Goal: Complete application form: Complete application form

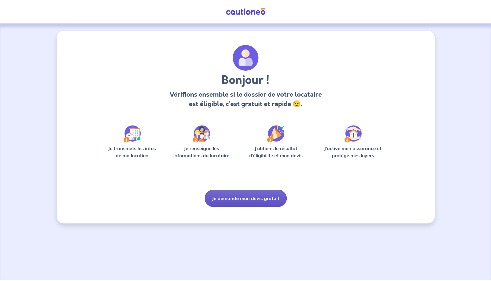
click at [247, 196] on button "Je demande mon devis gratuit" at bounding box center [246, 198] width 82 height 17
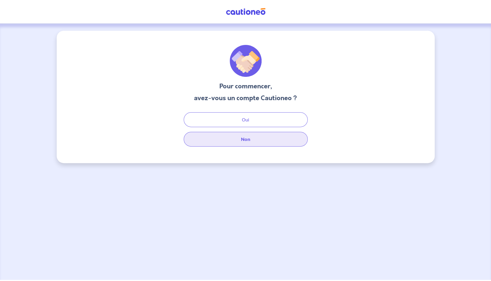
click at [257, 145] on button "Non" at bounding box center [246, 139] width 124 height 15
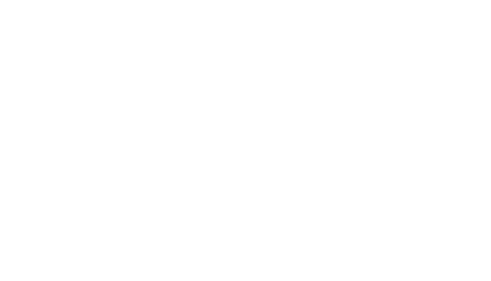
select select "FR"
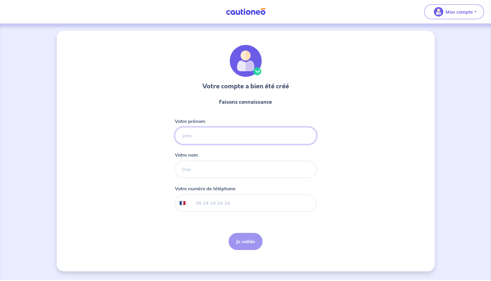
click at [196, 133] on input "Votre prénom" at bounding box center [246, 135] width 142 height 17
type input "Benjamin"
type input "Ravalec"
click at [219, 202] on input "tel" at bounding box center [252, 203] width 128 height 17
type input "06 21 02 69 93"
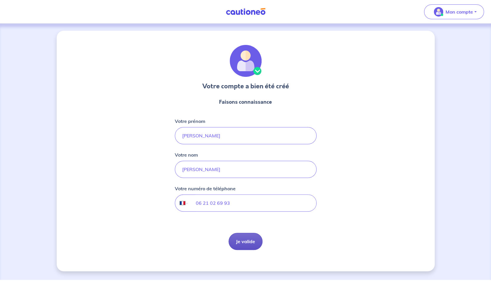
click at [241, 242] on button "Je valide" at bounding box center [246, 241] width 34 height 17
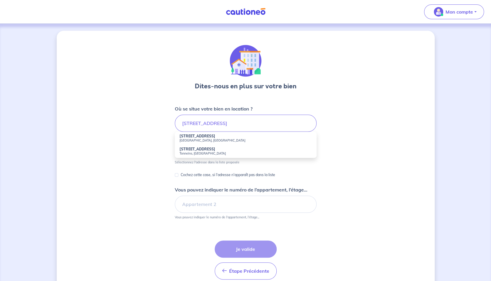
click at [200, 136] on strong "233 Cours de l'Yser" at bounding box center [198, 136] width 36 height 4
type input "233 Cours de l'Yser, Bordeaux, France"
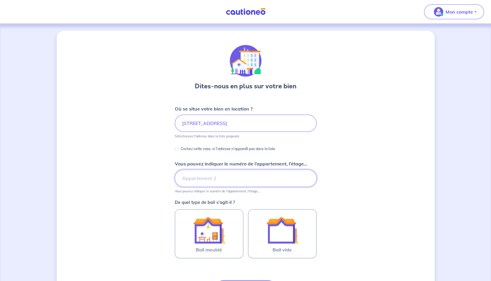
click at [217, 179] on input "Vous pouvez indiquer le numéro de l’appartement, l’étage..." at bounding box center [246, 178] width 142 height 17
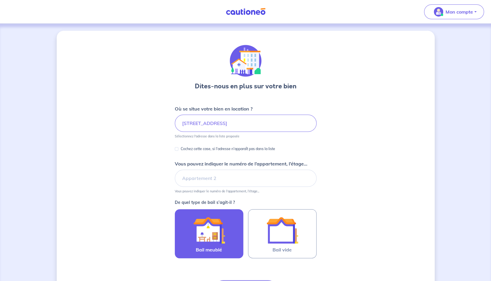
click at [220, 237] on img at bounding box center [209, 230] width 32 height 32
click at [0, 0] on input "Bail meublé" at bounding box center [0, 0] width 0 height 0
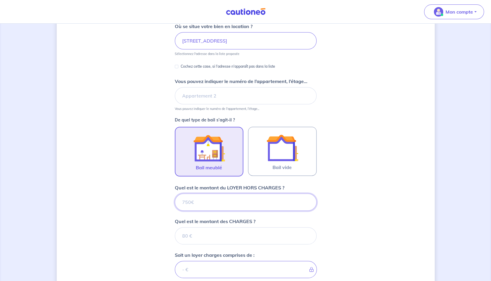
scroll to position [95, 0]
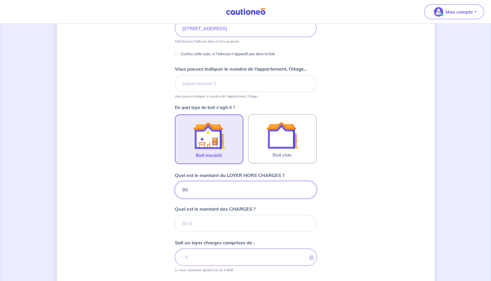
type input "900"
type input "20"
type input "920"
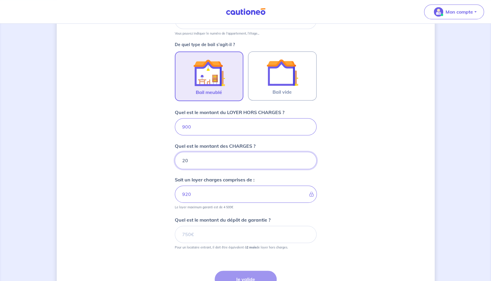
scroll to position [163, 0]
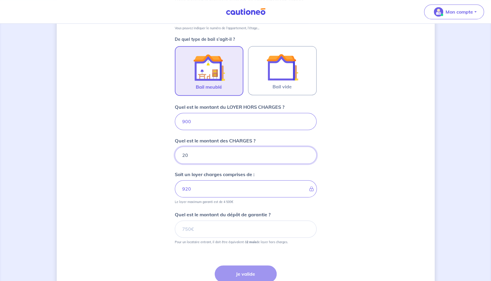
type input "20"
click at [226, 233] on input "Quel est le montant du dépôt de garantie ?" at bounding box center [246, 228] width 142 height 17
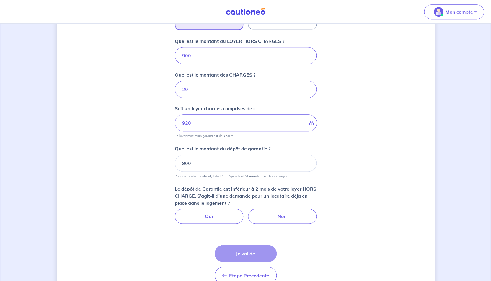
scroll to position [231, 0]
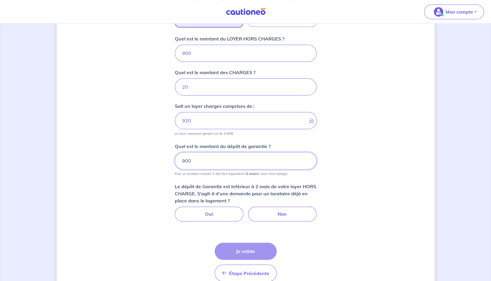
click at [250, 159] on input "900" at bounding box center [246, 160] width 142 height 17
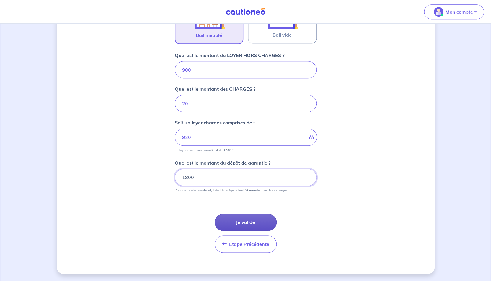
type input "1800"
click at [243, 220] on button "Je valide" at bounding box center [246, 222] width 62 height 17
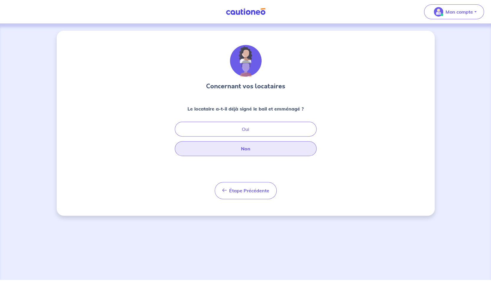
click at [261, 152] on button "Non" at bounding box center [246, 148] width 142 height 15
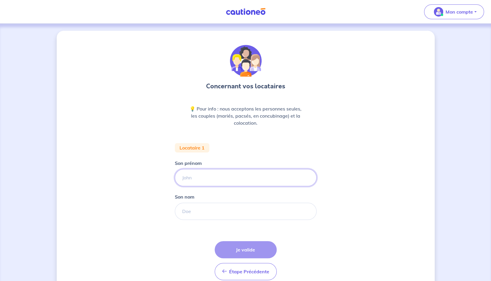
click at [221, 179] on input "Son prénom" at bounding box center [246, 177] width 142 height 17
type input "Juliette"
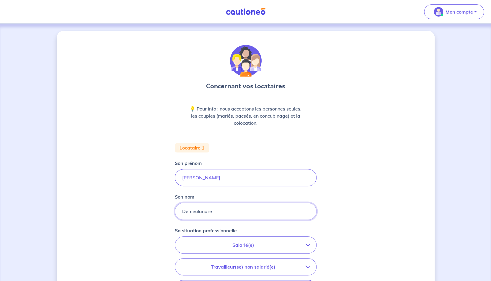
type input "Demeulandre"
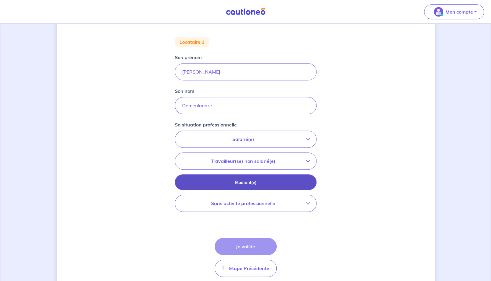
scroll to position [105, 0]
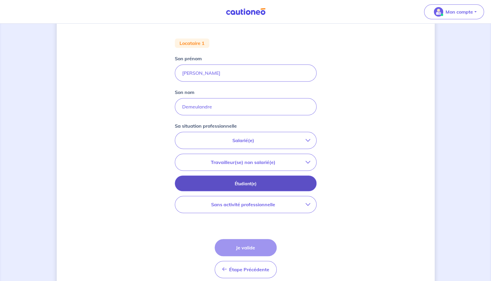
click at [258, 184] on p "Étudiant(e)" at bounding box center [245, 183] width 127 height 6
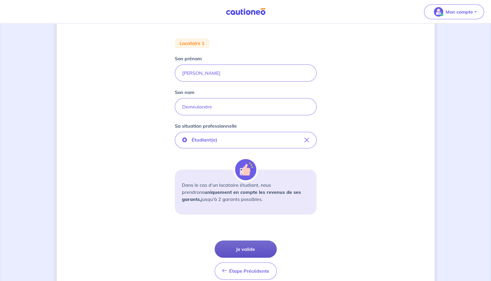
click at [256, 248] on button "Je valide" at bounding box center [246, 248] width 62 height 17
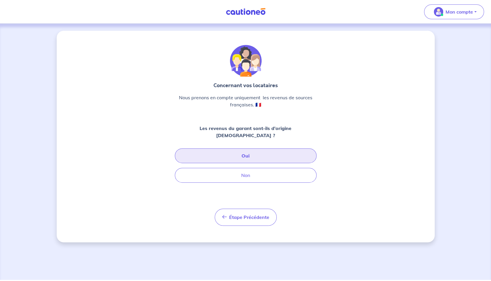
click at [259, 148] on button "Oui" at bounding box center [246, 155] width 142 height 15
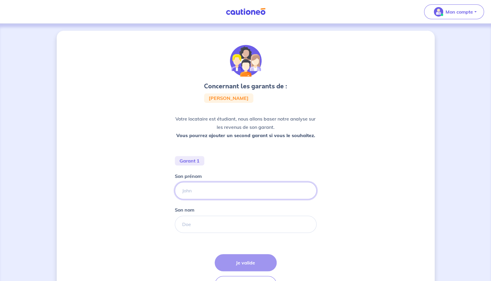
click at [221, 191] on input "Son prénom" at bounding box center [246, 190] width 142 height 17
type input "Yvan"
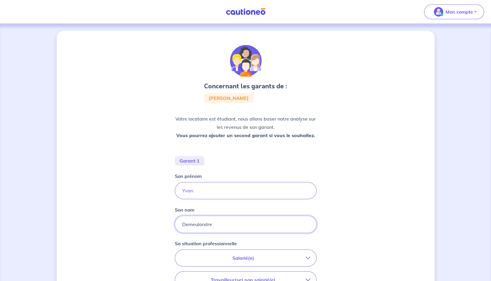
type input "Demeulandre"
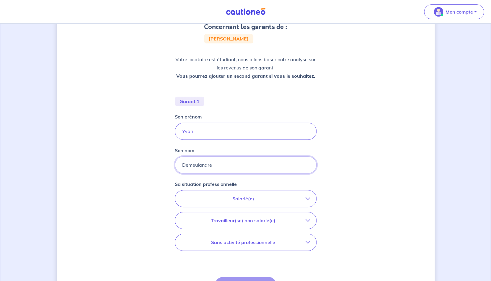
scroll to position [71, 0]
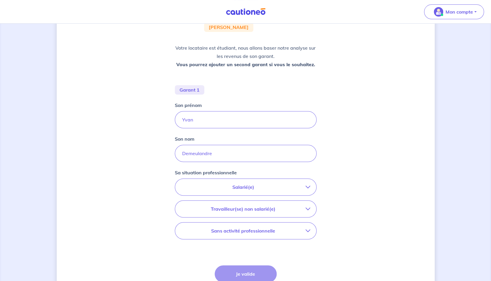
click at [263, 184] on p "Salarié(e)" at bounding box center [243, 186] width 125 height 7
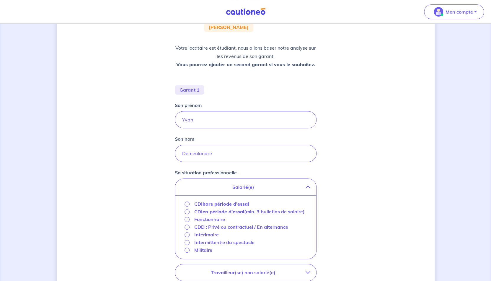
click at [224, 203] on strong "hors période d'essai" at bounding box center [226, 204] width 46 height 6
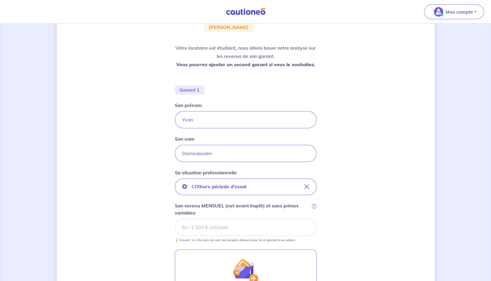
click at [237, 232] on input "Son revenu MENSUEL (net avant impôt) et sans primes variables i" at bounding box center [246, 227] width 142 height 17
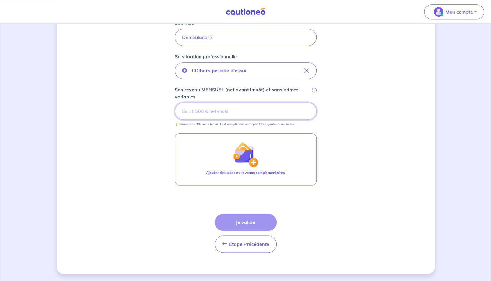
scroll to position [0, 0]
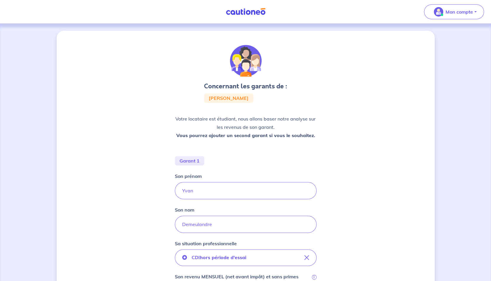
click at [249, 96] on span "Juliette Demeulandre" at bounding box center [229, 98] width 40 height 5
click at [313, 103] on div "Concernant les garants de : Juliette Demeulandre Votre locataire est étudiant, …" at bounding box center [246, 244] width 142 height 399
click at [280, 122] on p "Votre locataire est étudiant, nous allons baser notre analyse sur les revenus d…" at bounding box center [246, 127] width 142 height 25
drag, startPoint x: 277, startPoint y: 130, endPoint x: 230, endPoint y: 115, distance: 49.3
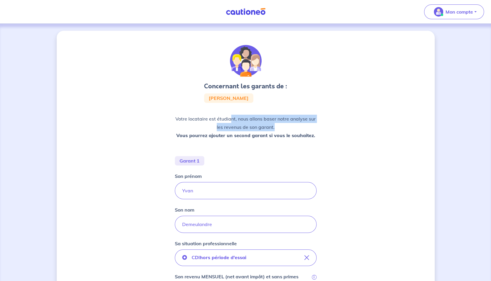
click at [230, 115] on p "Votre locataire est étudiant, nous allons baser notre analyse sur les revenus d…" at bounding box center [246, 127] width 142 height 25
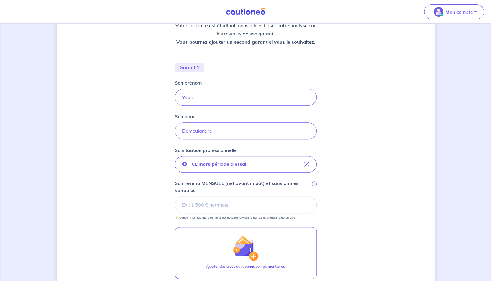
scroll to position [94, 0]
click at [217, 100] on input "Yvan" at bounding box center [246, 96] width 142 height 17
click at [230, 206] on input "Son revenu MENSUEL (net avant impôt) et sans primes variables i" at bounding box center [246, 203] width 142 height 17
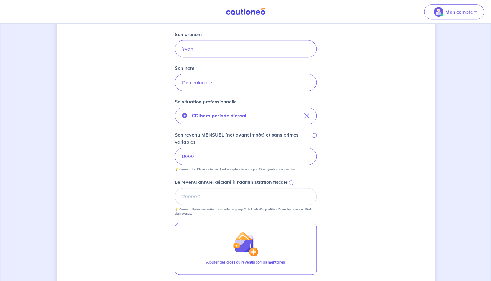
scroll to position [143, 0]
click at [238, 192] on input "Le revenu annuel déclaré à l'administration fiscale i" at bounding box center [246, 195] width 142 height 17
click at [193, 195] on input "1230700" at bounding box center [246, 195] width 142 height 17
type input "123700"
click at [393, 235] on div "Concernant les garants de : Juliette Demeulandre Votre locataire est étudiant, …" at bounding box center [246, 125] width 378 height 474
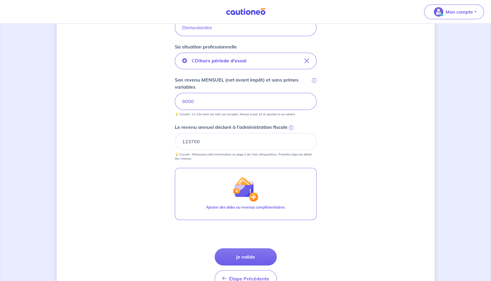
scroll to position [197, 0]
click at [253, 258] on button "Je valide" at bounding box center [246, 256] width 62 height 17
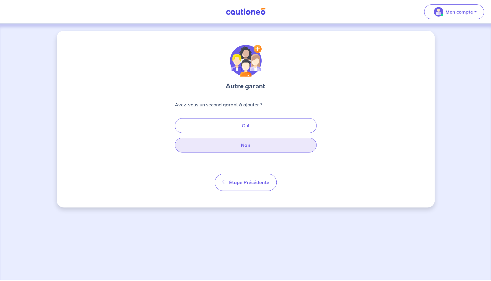
click at [255, 146] on button "Non" at bounding box center [246, 145] width 142 height 15
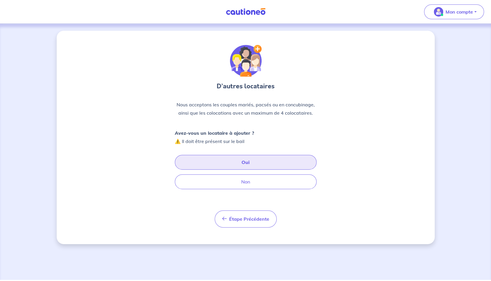
click at [246, 164] on button "Oui" at bounding box center [246, 162] width 142 height 15
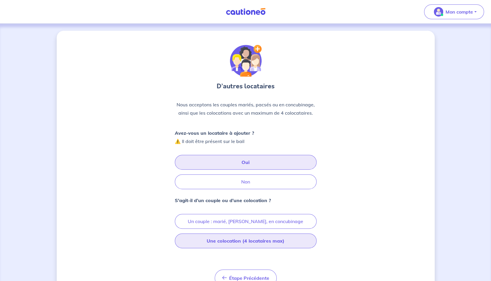
click at [233, 240] on button "Une colocation (4 locataires max)" at bounding box center [246, 240] width 142 height 15
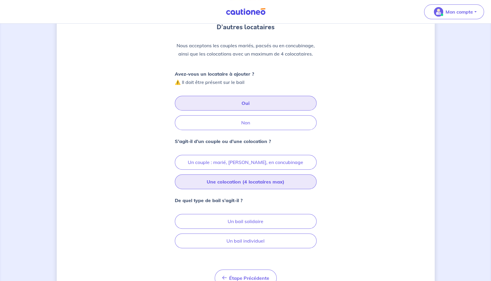
scroll to position [66, 0]
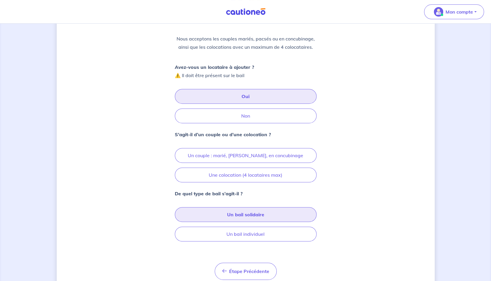
click at [252, 215] on button "Un bail solidaire" at bounding box center [246, 214] width 142 height 15
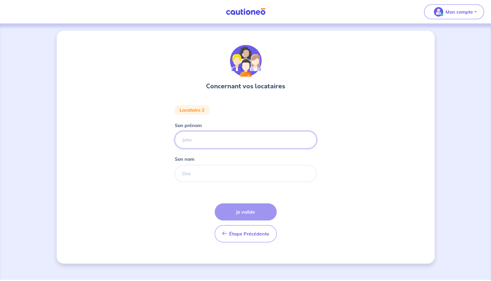
click at [214, 138] on input "Son prénom" at bounding box center [246, 139] width 142 height 17
type input "Vic"
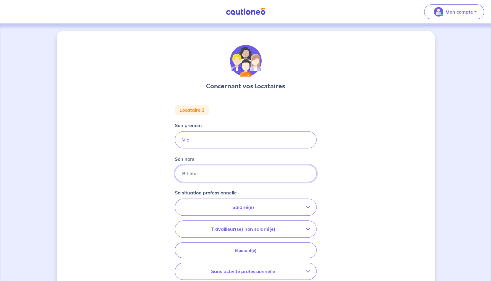
type input "Brillaut"
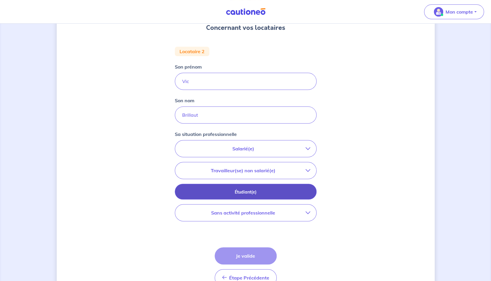
scroll to position [59, 0]
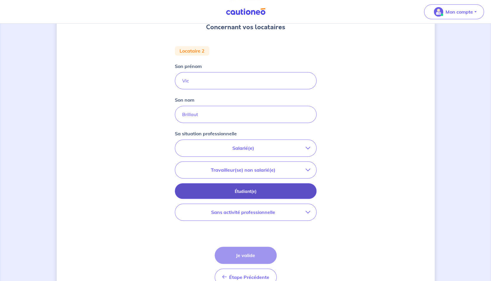
click at [253, 192] on p "Étudiant(e)" at bounding box center [245, 191] width 127 height 6
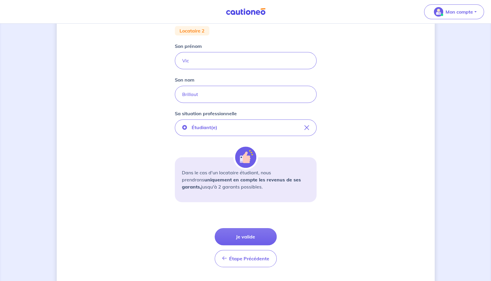
scroll to position [94, 0]
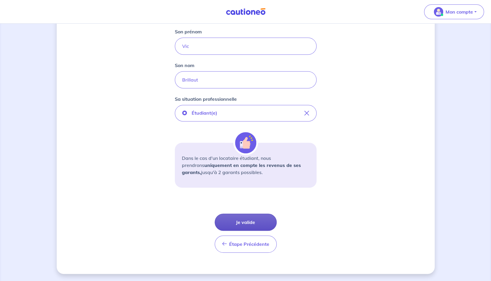
click at [251, 224] on button "Je valide" at bounding box center [246, 222] width 62 height 17
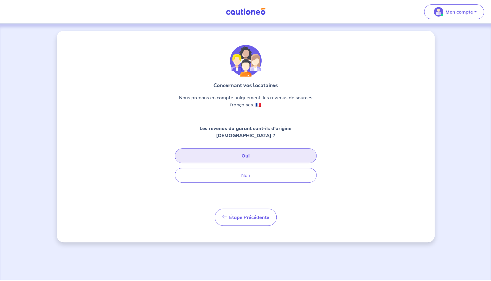
click at [255, 149] on button "Oui" at bounding box center [246, 155] width 142 height 15
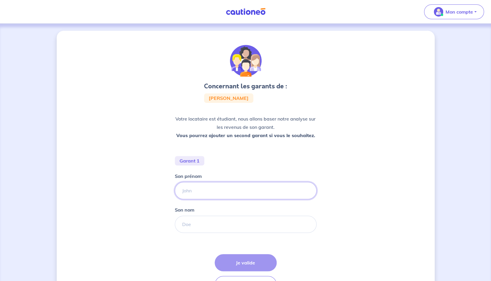
click at [231, 187] on input "Son prénom" at bounding box center [246, 190] width 142 height 17
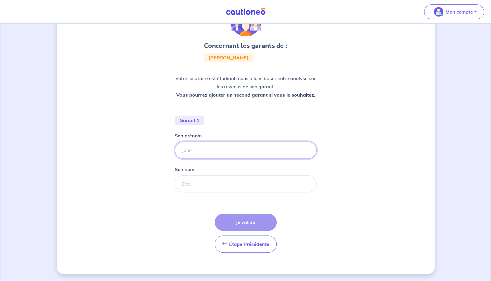
click at [223, 153] on input "Son prénom" at bounding box center [246, 150] width 142 height 17
type input "Jean"
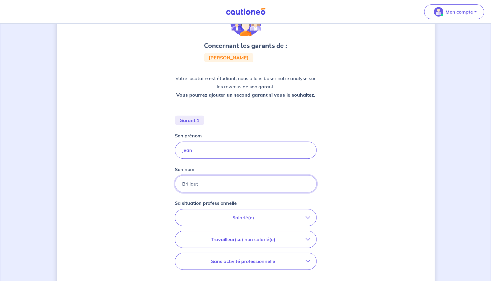
type input "Brillaut"
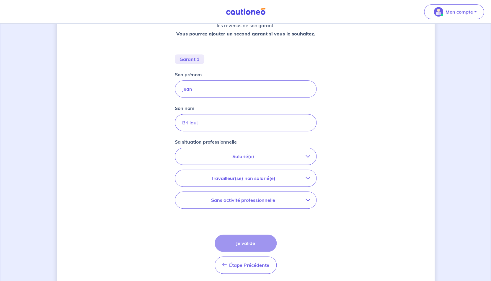
scroll to position [103, 0]
click at [266, 161] on button "Salarié(e)" at bounding box center [245, 155] width 141 height 17
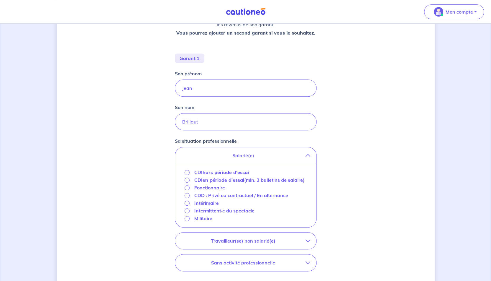
click at [266, 160] on button "Salarié(e)" at bounding box center [245, 155] width 141 height 17
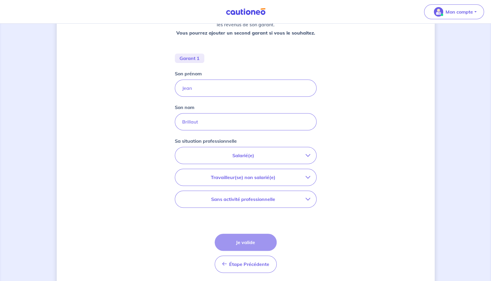
scroll to position [123, 0]
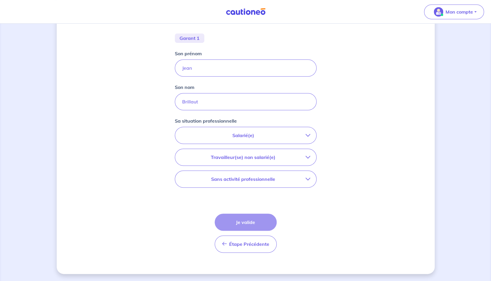
click at [295, 157] on p "Travailleur(se) non salarié(e)" at bounding box center [243, 157] width 125 height 7
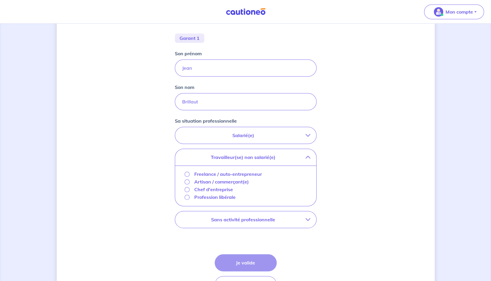
click at [295, 157] on p "Travailleur(se) non salarié(e)" at bounding box center [243, 157] width 125 height 7
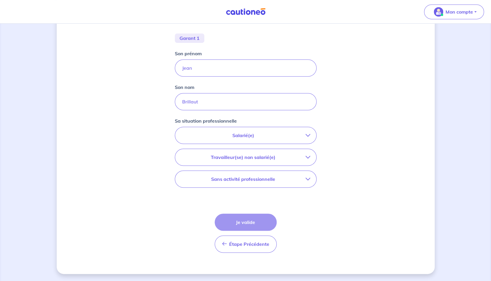
click at [284, 186] on button "Sans activité professionnelle" at bounding box center [245, 179] width 141 height 17
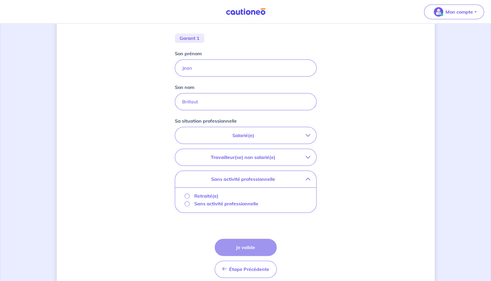
click at [198, 198] on p "Retraité(e)" at bounding box center [206, 195] width 24 height 7
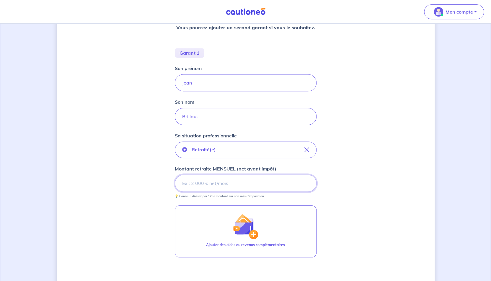
scroll to position [108, 0]
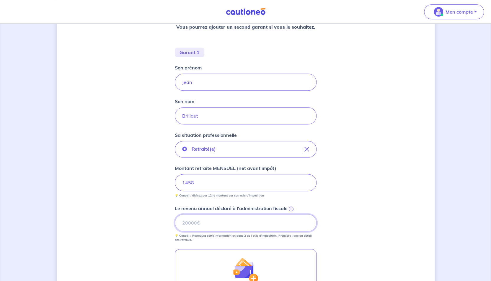
click at [255, 218] on input "Le revenu annuel déclaré à l'administration fiscale i" at bounding box center [246, 222] width 142 height 17
type input "93364"
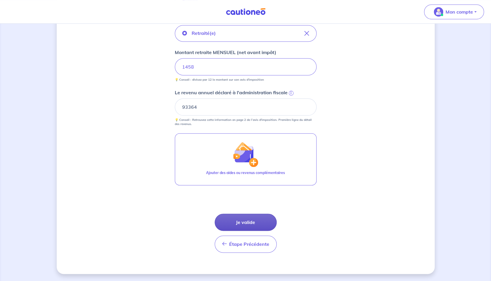
click at [261, 224] on button "Je valide" at bounding box center [246, 222] width 62 height 17
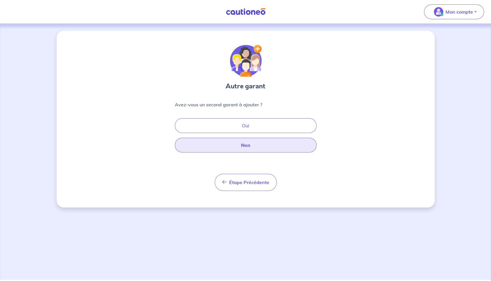
click at [246, 144] on button "Non" at bounding box center [246, 145] width 142 height 15
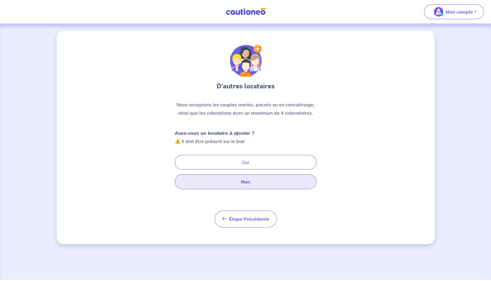
click at [241, 180] on button "Non" at bounding box center [246, 181] width 142 height 15
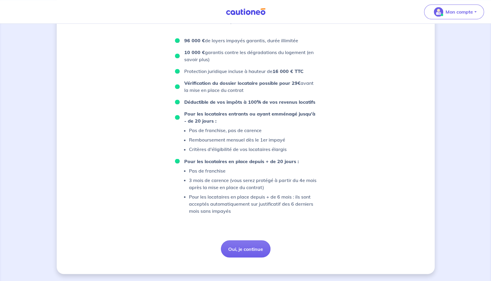
scroll to position [339, 0]
drag, startPoint x: 201, startPoint y: 141, endPoint x: 289, endPoint y: 164, distance: 91.1
click at [289, 153] on li "Pour les locataires entrants ou ayant emménagé jusqu'à - de 20 jours : Pas de f…" at bounding box center [246, 131] width 142 height 43
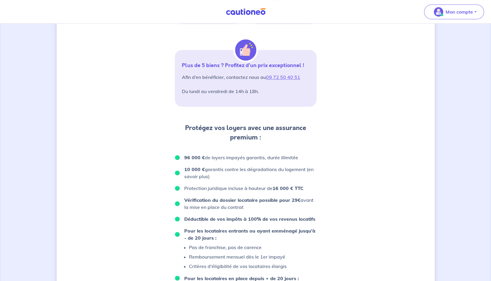
scroll to position [204, 0]
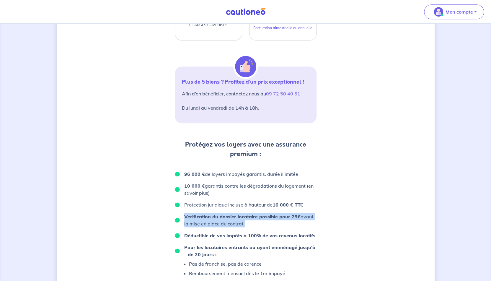
drag, startPoint x: 184, startPoint y: 224, endPoint x: 258, endPoint y: 238, distance: 75.7
click at [258, 238] on ul "96 000 € de loyers impayés garantis, durée illimitée 10 000 € garantis contre l…" at bounding box center [246, 258] width 142 height 177
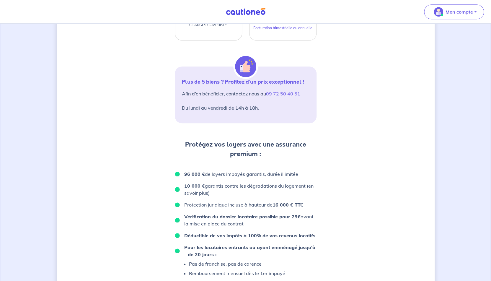
click at [258, 238] on ul "96 000 € de loyers impayés garantis, durée illimitée 10 000 € garantis contre l…" at bounding box center [246, 258] width 142 height 177
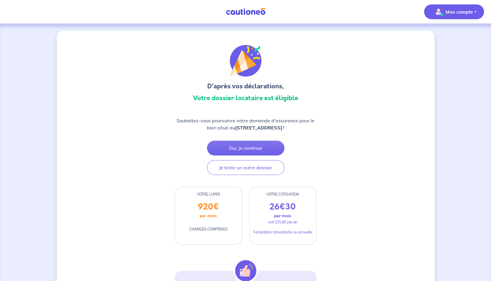
click at [466, 16] on span "Mon compte" at bounding box center [453, 11] width 42 height 9
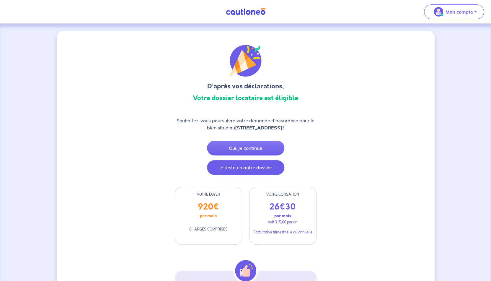
click at [253, 171] on button "Je teste un autre dossier" at bounding box center [245, 167] width 77 height 15
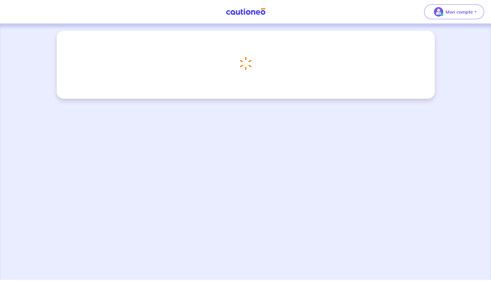
scroll to position [7, 0]
